Goal: Information Seeking & Learning: Learn about a topic

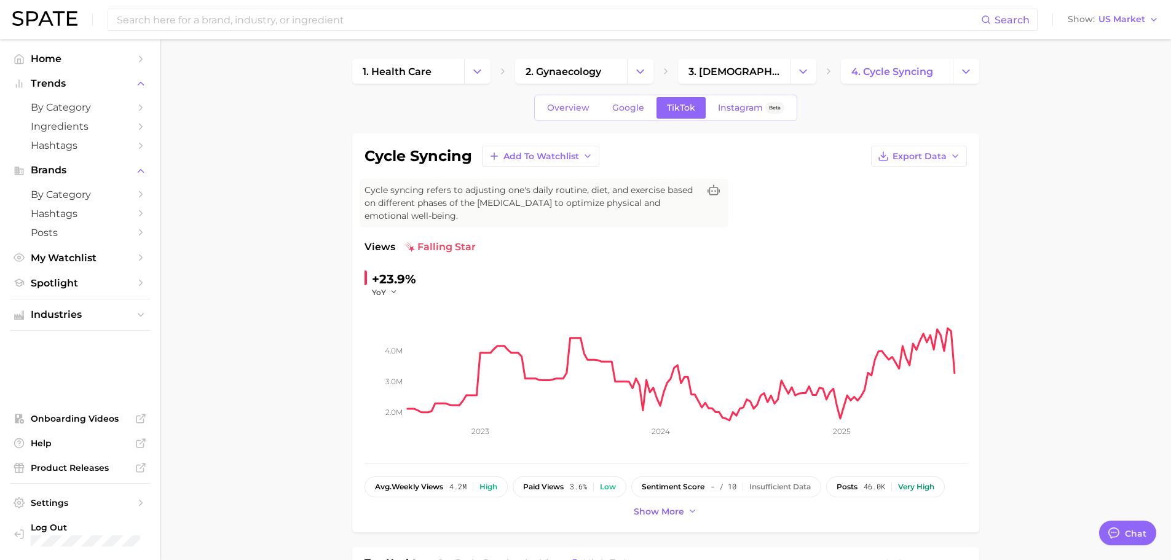
click at [300, 31] on div "Search Show US Market" at bounding box center [585, 19] width 1147 height 39
click at [300, 19] on input at bounding box center [549, 19] width 866 height 21
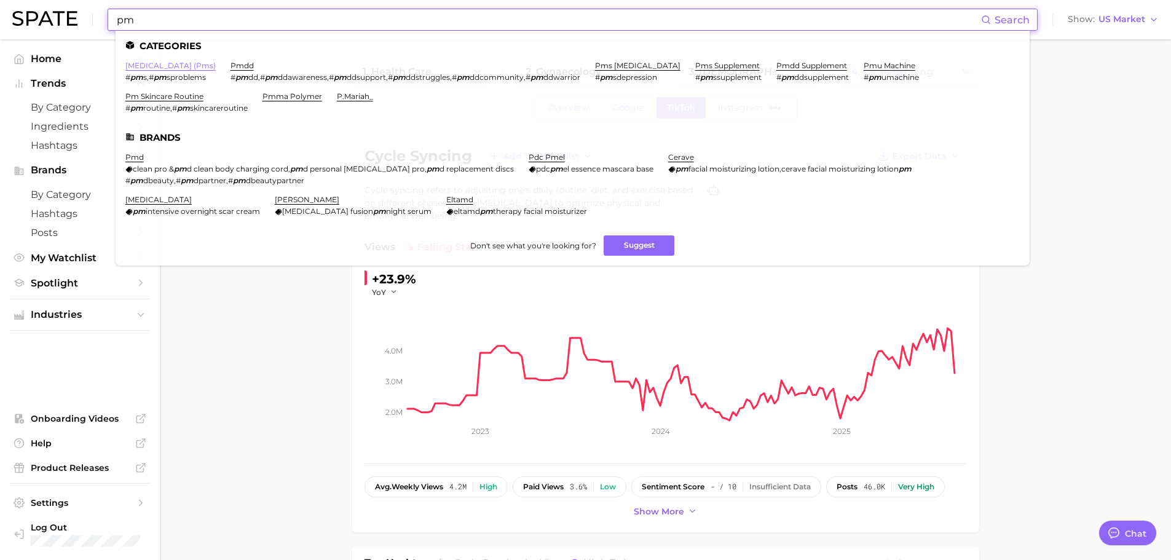
type input "pm"
click at [183, 66] on link "[MEDICAL_DATA] (pms)" at bounding box center [170, 65] width 90 height 9
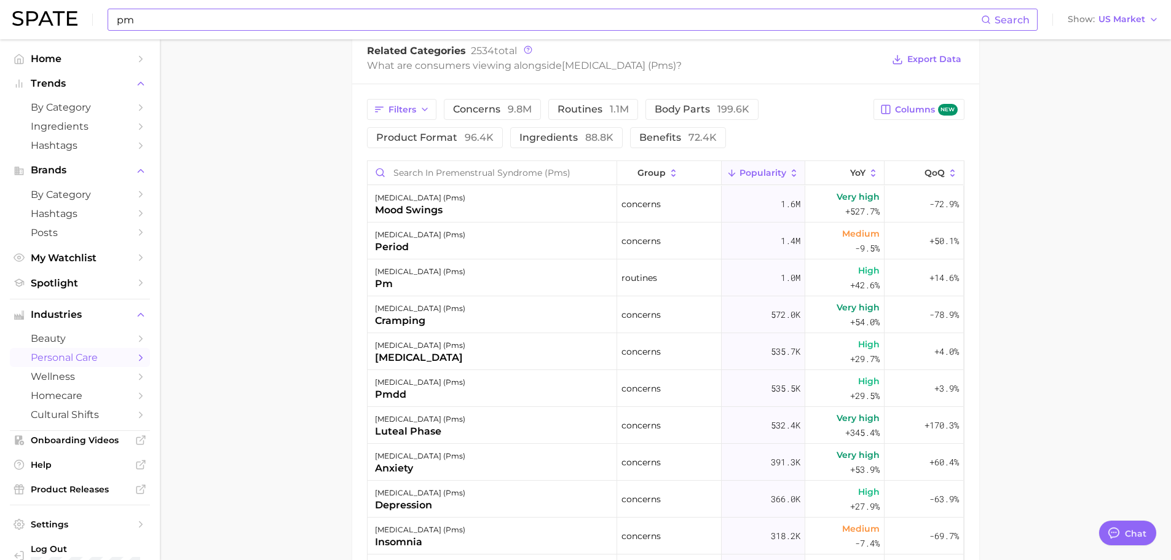
scroll to position [615, 0]
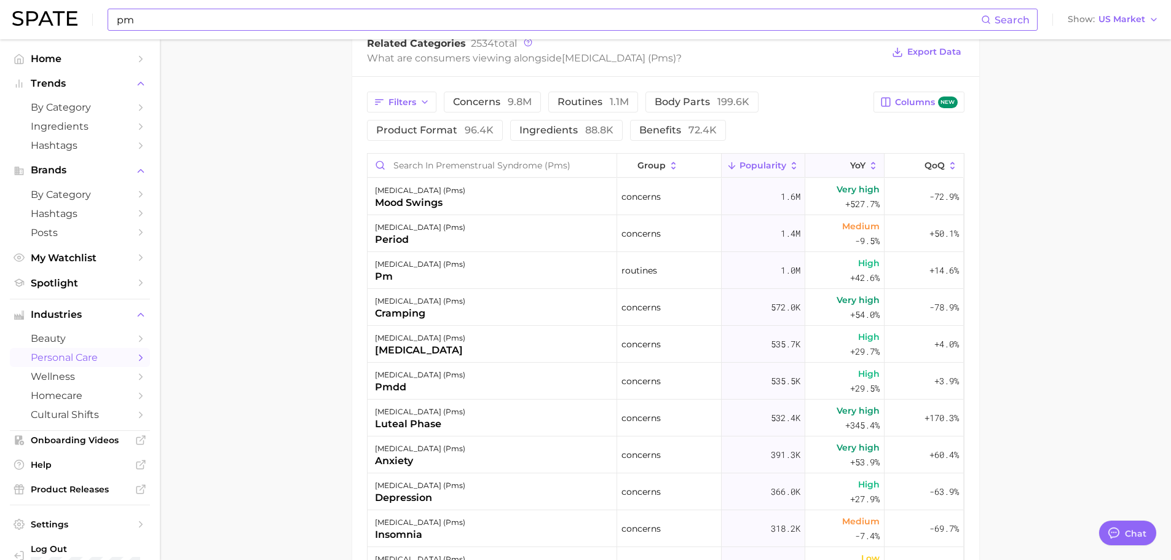
click at [868, 172] on icon at bounding box center [873, 165] width 11 height 11
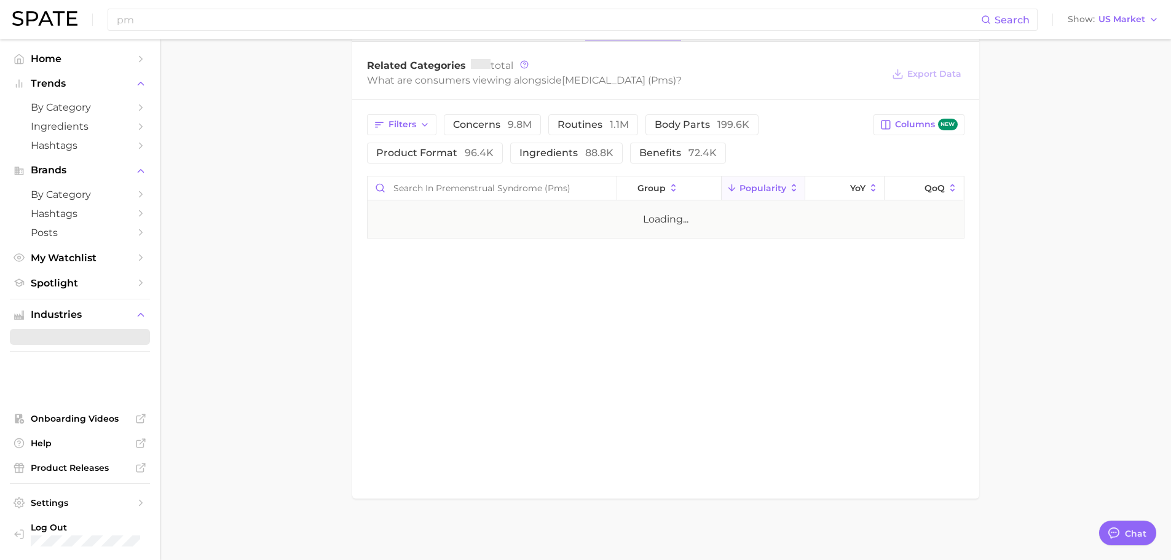
type textarea "x"
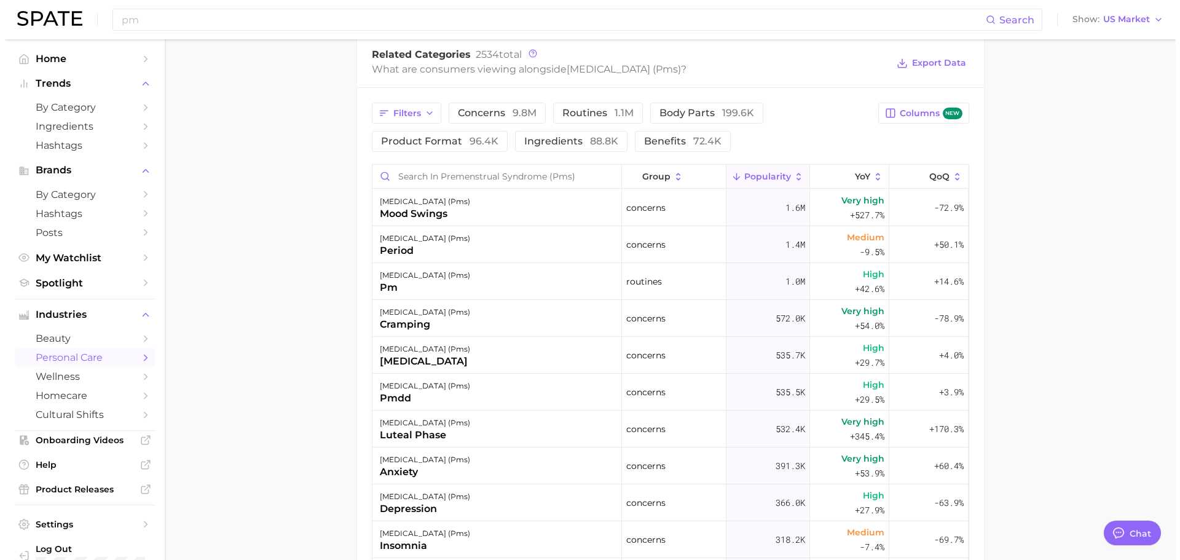
scroll to position [602, 0]
click at [868, 184] on icon at bounding box center [873, 178] width 11 height 11
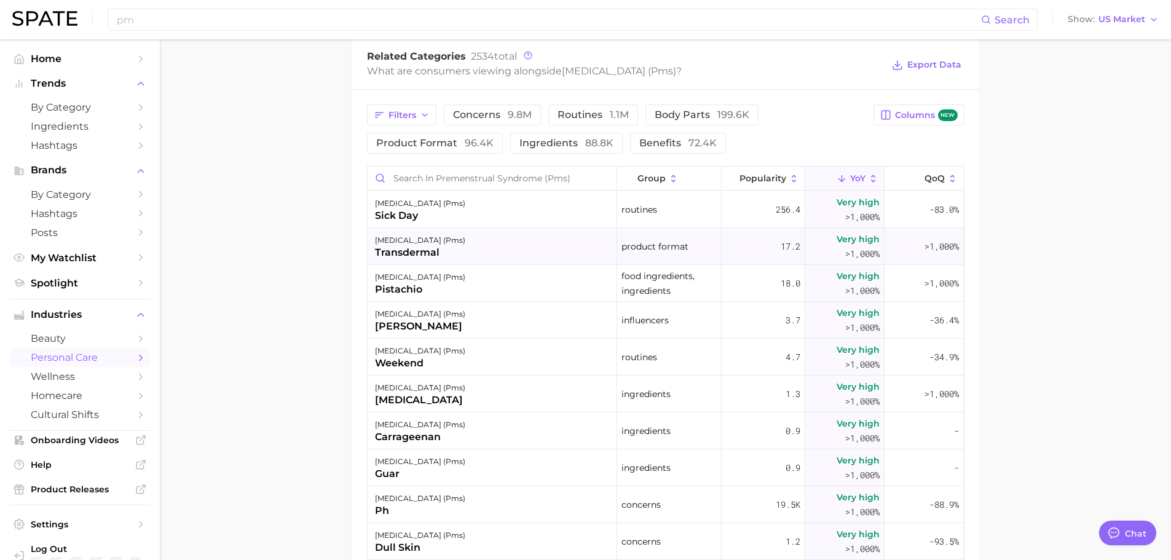
click at [465, 248] on div "[MEDICAL_DATA] (pms)" at bounding box center [420, 240] width 90 height 15
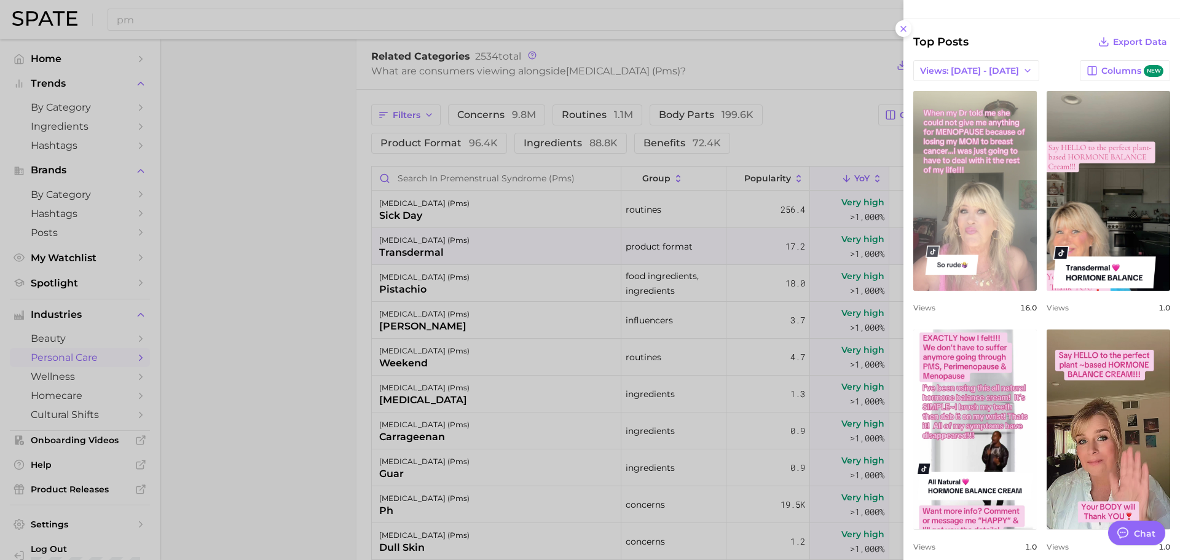
scroll to position [355, 0]
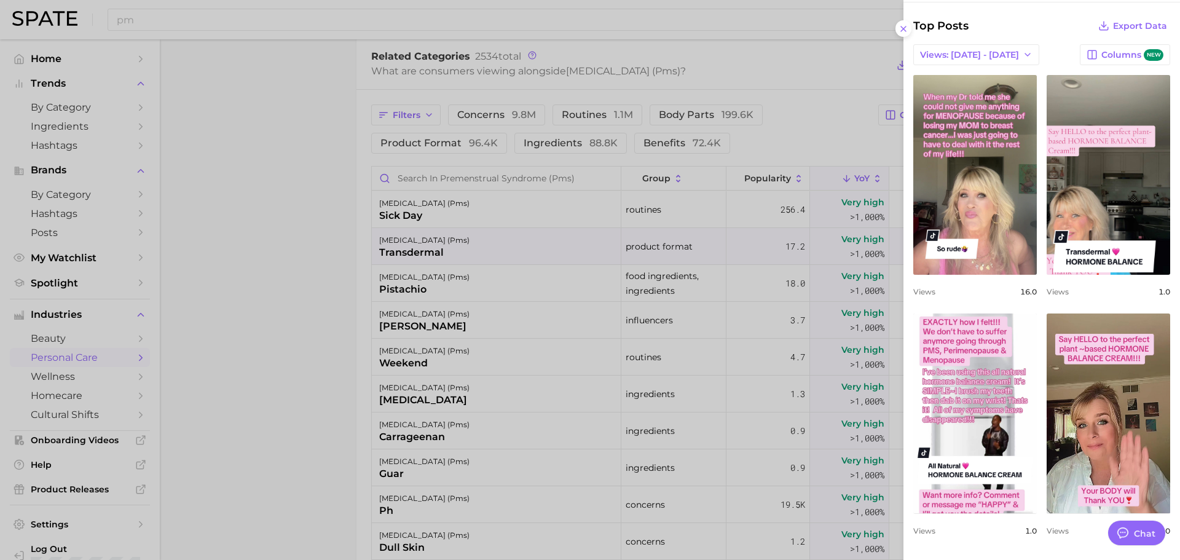
click at [287, 392] on div at bounding box center [590, 280] width 1180 height 560
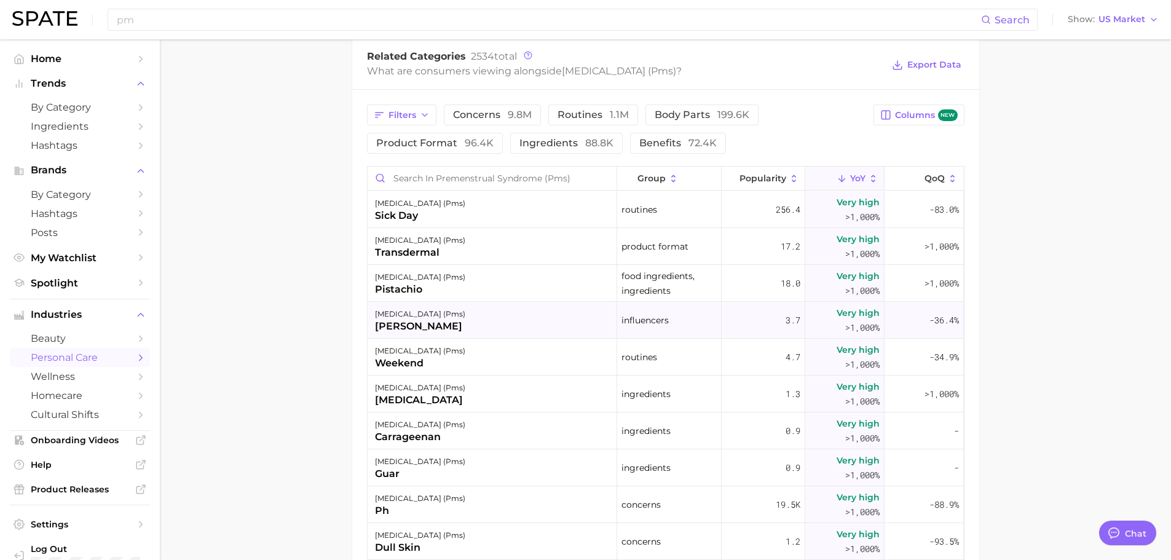
click at [541, 325] on div "[MEDICAL_DATA] (pms) [PERSON_NAME]" at bounding box center [493, 320] width 250 height 37
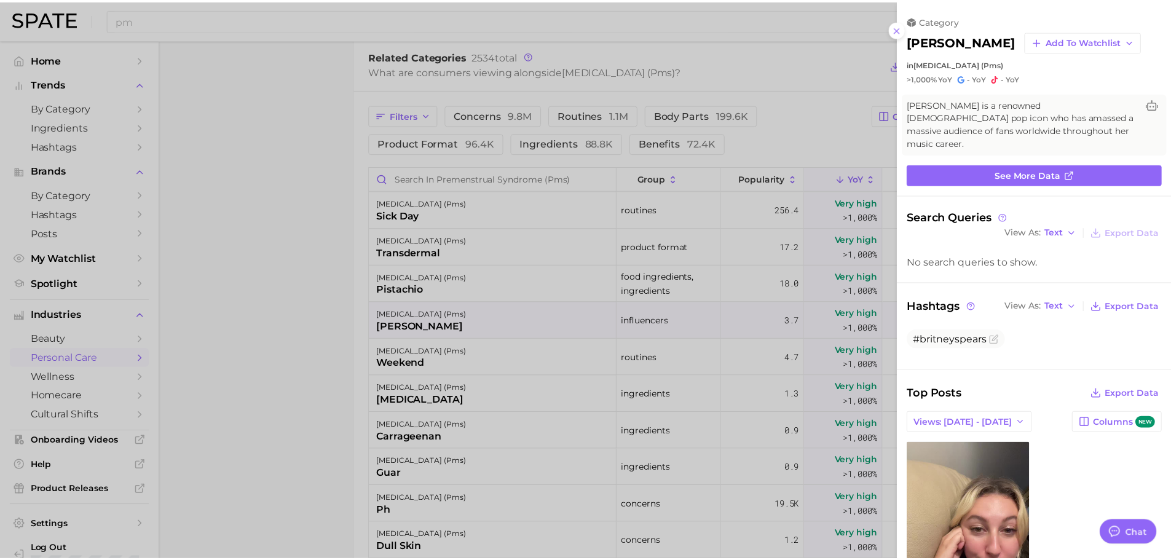
scroll to position [0, 0]
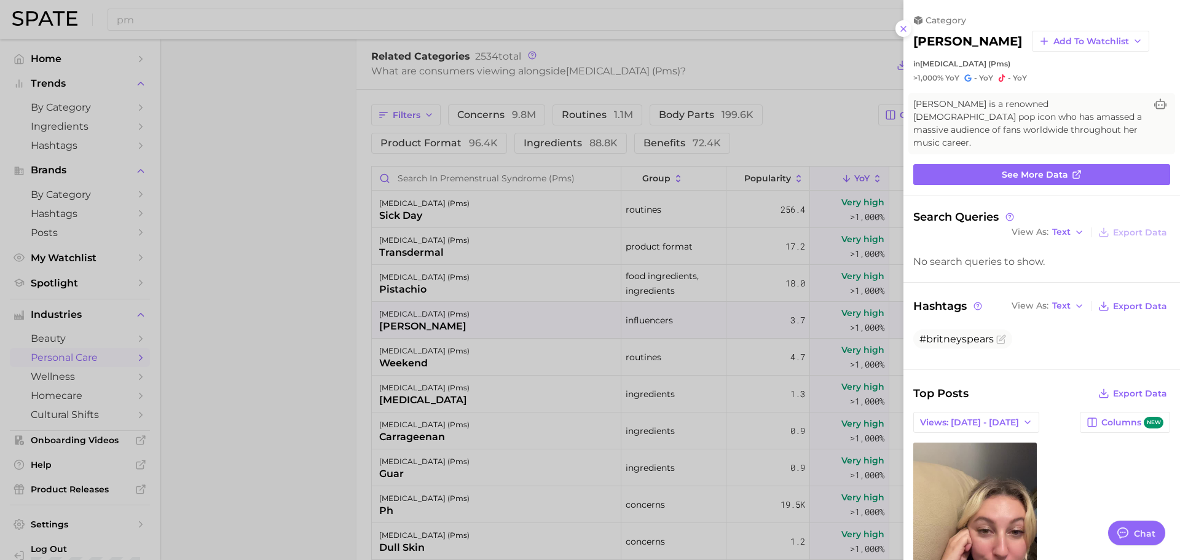
click at [391, 307] on div at bounding box center [590, 280] width 1180 height 560
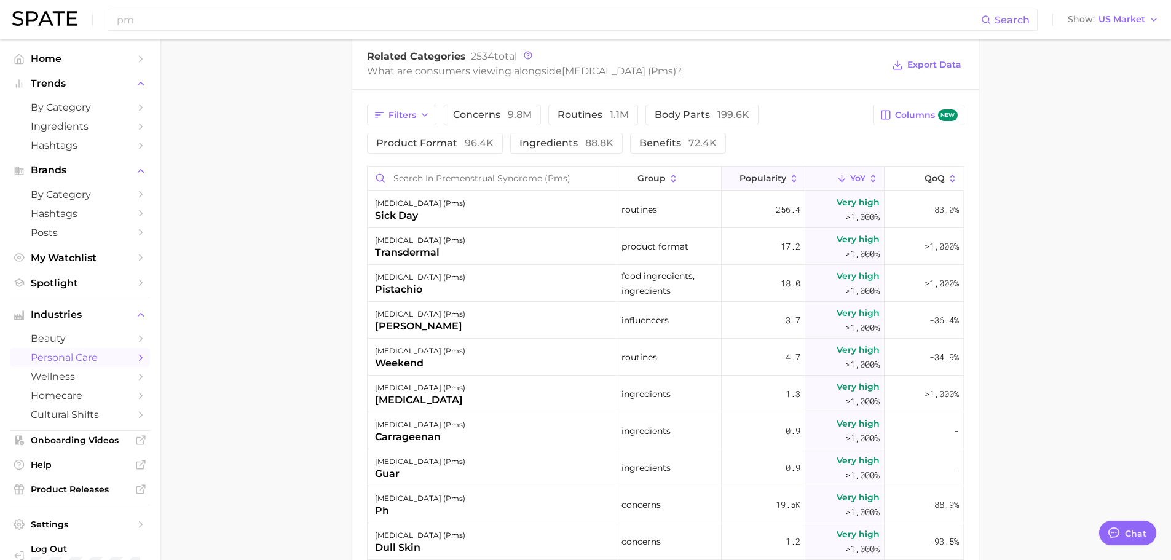
click at [783, 191] on button "Popularity" at bounding box center [764, 179] width 84 height 24
